Goal: Find specific page/section: Find specific page/section

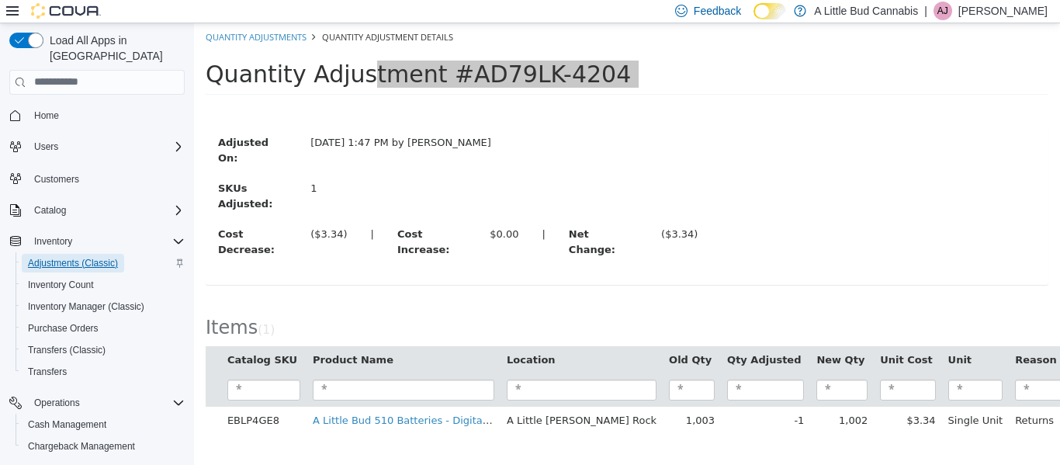
click at [73, 257] on span "Adjustments (Classic)" at bounding box center [73, 263] width 90 height 12
click at [62, 257] on span "Adjustments (Classic)" at bounding box center [73, 263] width 90 height 12
click at [70, 300] on span "Inventory Manager (Classic)" at bounding box center [86, 306] width 116 height 12
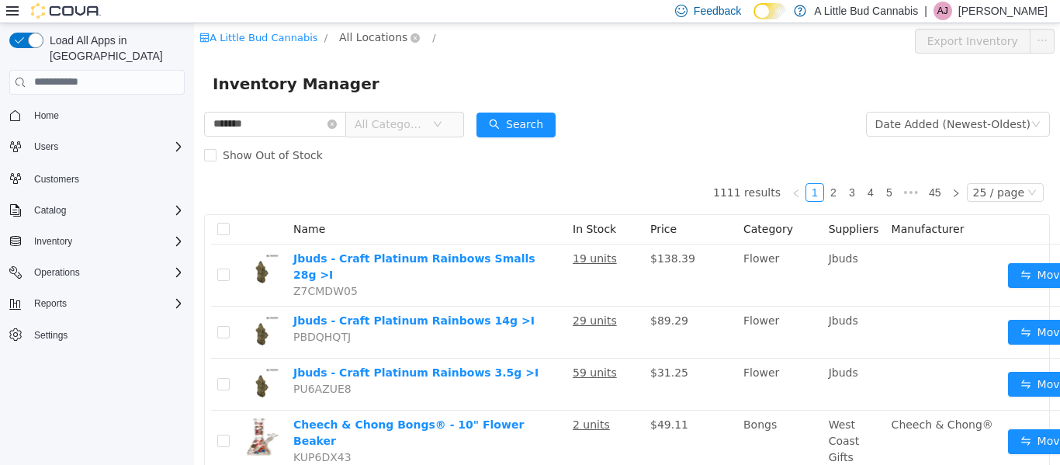
type input "*******"
click at [395, 43] on span "All Locations" at bounding box center [380, 37] width 92 height 19
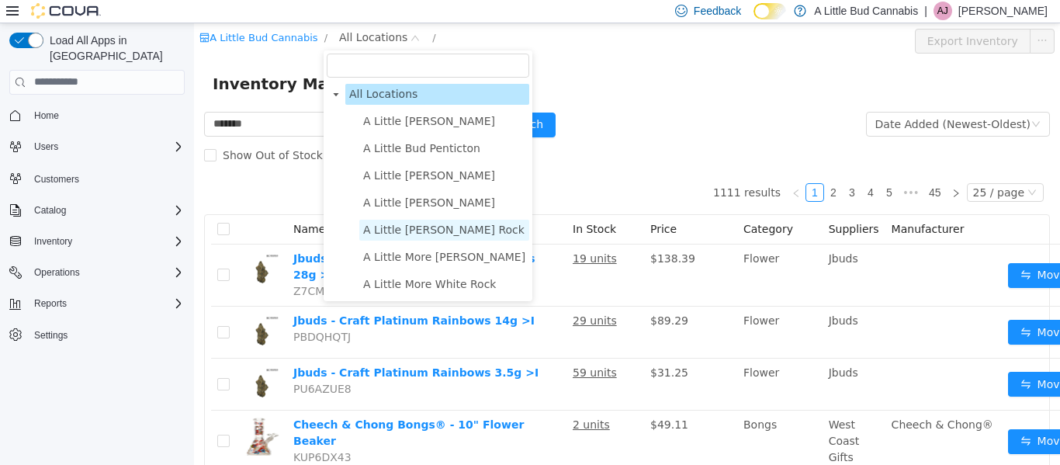
click at [411, 227] on span "A Little [PERSON_NAME] Rock" at bounding box center [443, 229] width 161 height 12
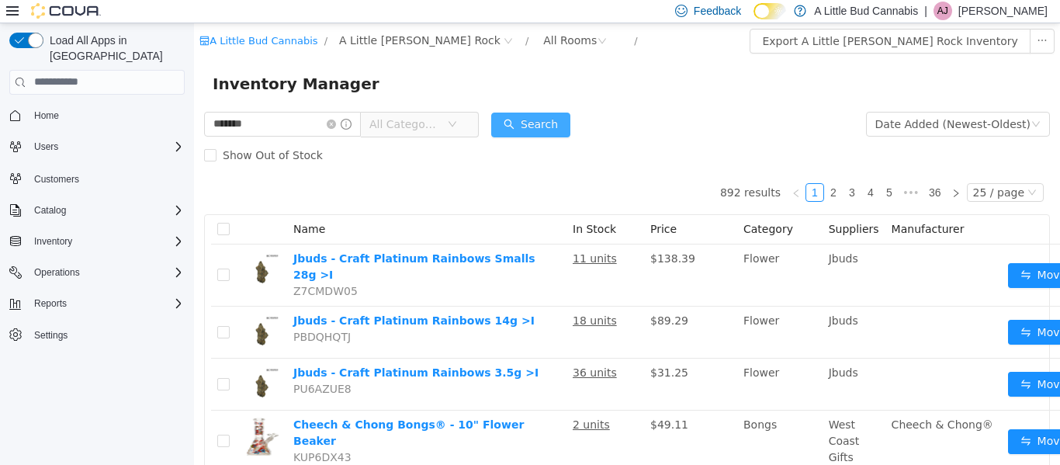
click at [547, 121] on button "Search" at bounding box center [530, 124] width 79 height 25
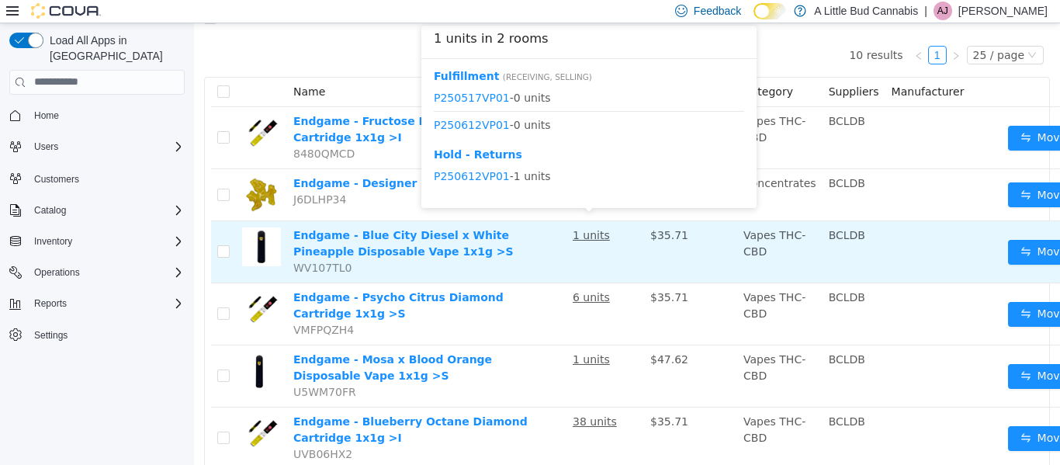
scroll to position [125, 0]
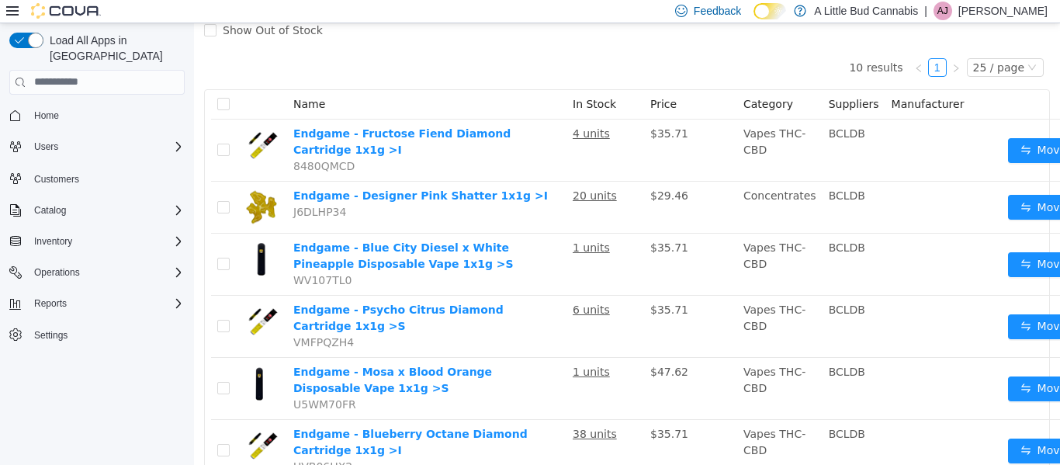
click at [376, 73] on div "10 results 1 25 / page Name In Stock Price Category Suppliers Manufacturer Endg…" at bounding box center [627, 382] width 846 height 675
